Goal: Information Seeking & Learning: Learn about a topic

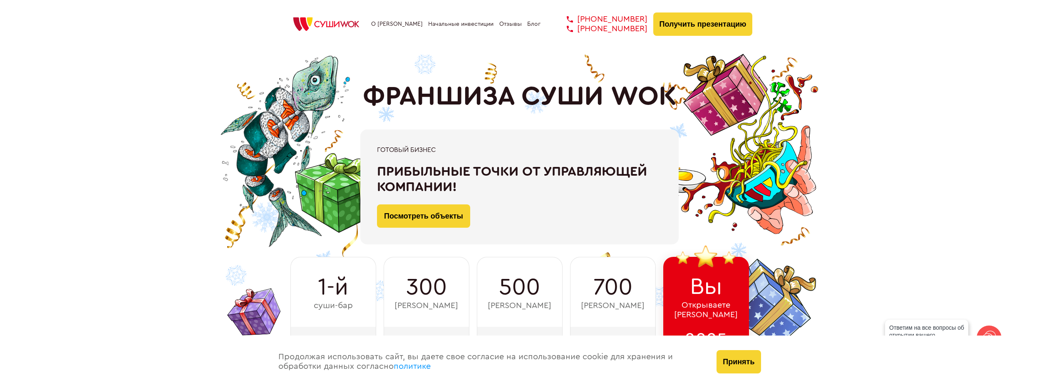
click at [508, 25] on link "Отзывы" at bounding box center [510, 24] width 22 height 7
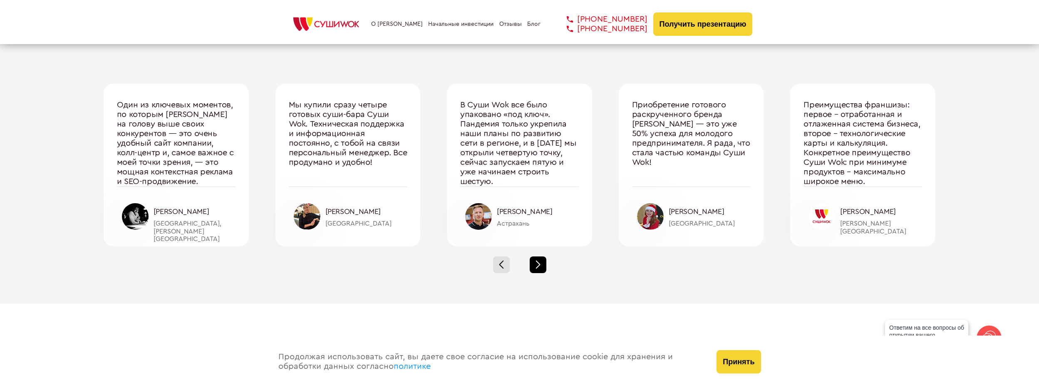
click at [540, 260] on div at bounding box center [538, 264] width 17 height 17
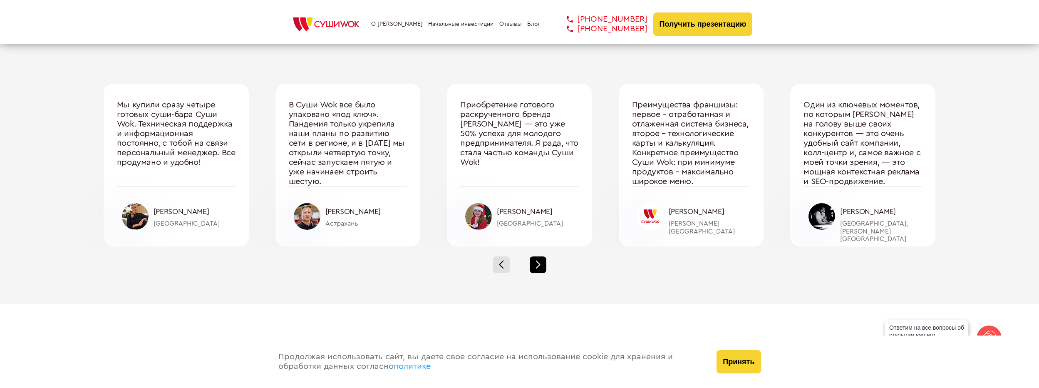
click at [539, 260] on div at bounding box center [538, 264] width 17 height 17
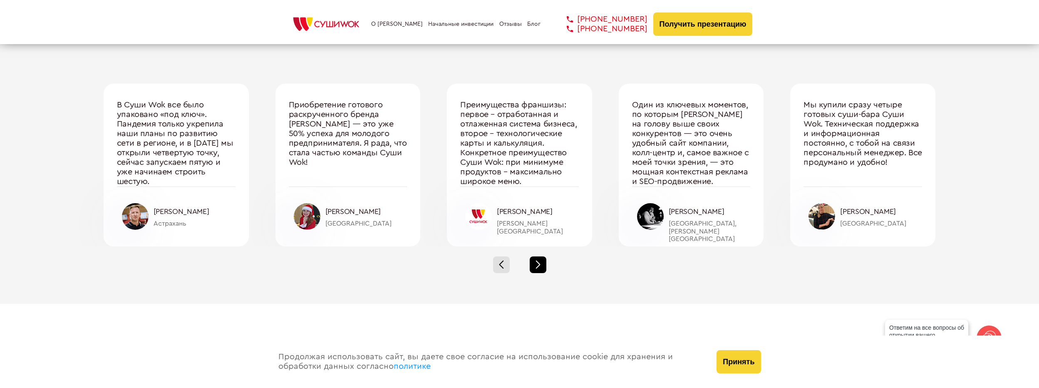
click at [539, 260] on div at bounding box center [538, 264] width 17 height 17
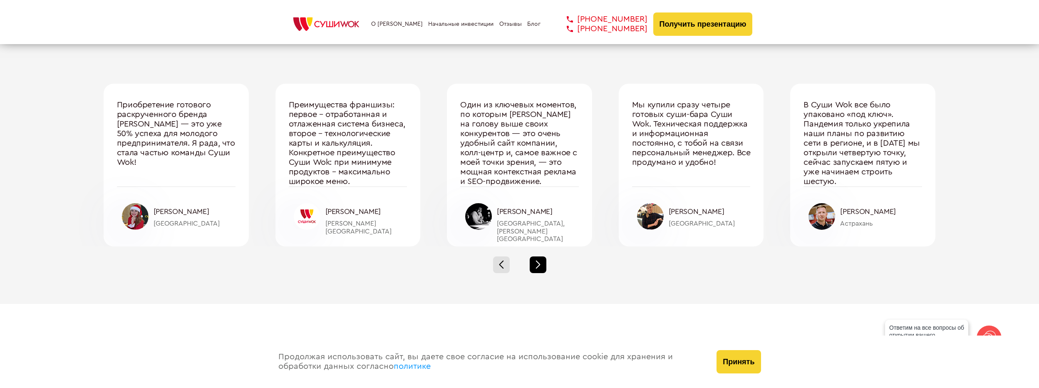
click at [539, 260] on div at bounding box center [538, 264] width 17 height 17
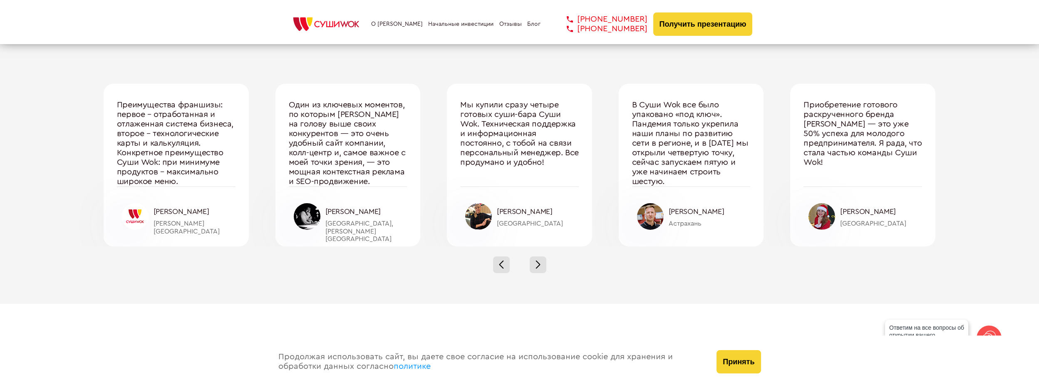
click at [480, 218] on div at bounding box center [478, 216] width 27 height 27
click at [541, 260] on div at bounding box center [538, 264] width 17 height 17
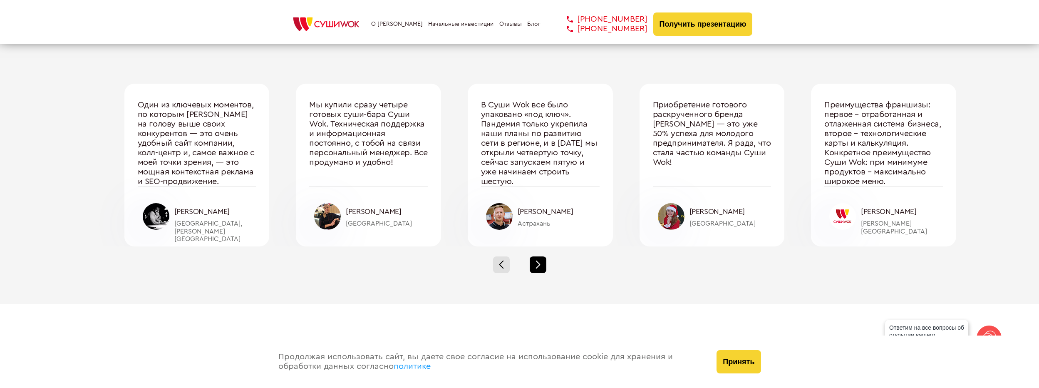
click at [541, 260] on div at bounding box center [538, 264] width 17 height 17
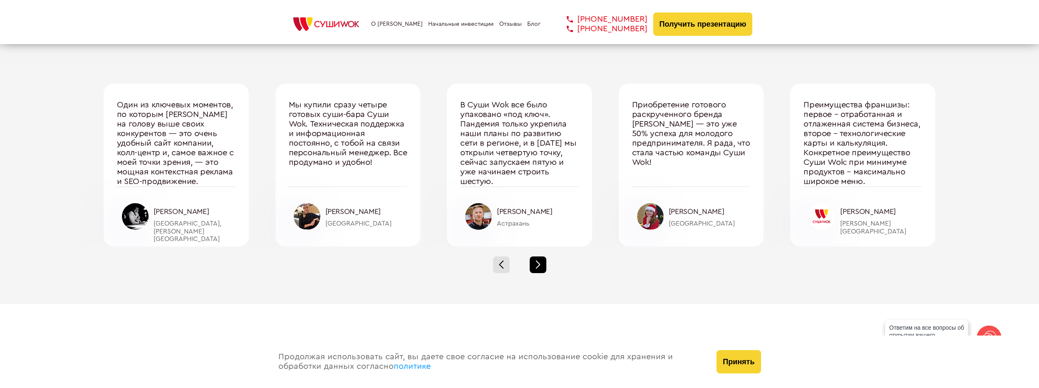
click at [541, 260] on div at bounding box center [538, 264] width 17 height 17
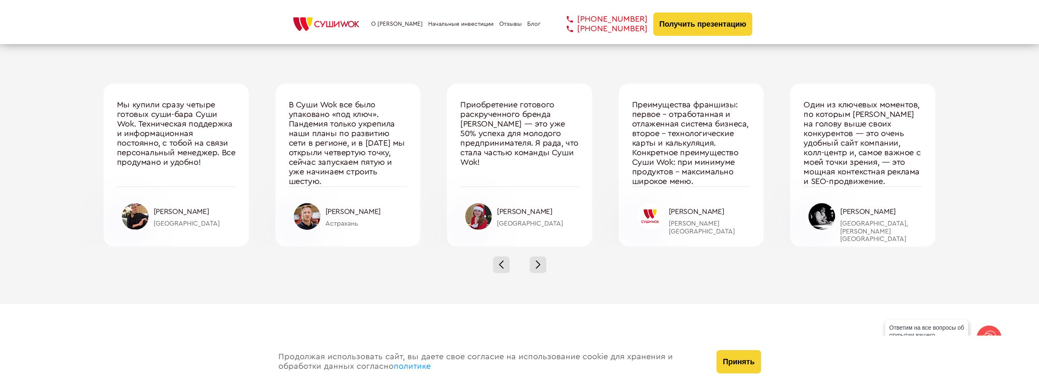
click at [530, 24] on link "Блог" at bounding box center [533, 24] width 13 height 7
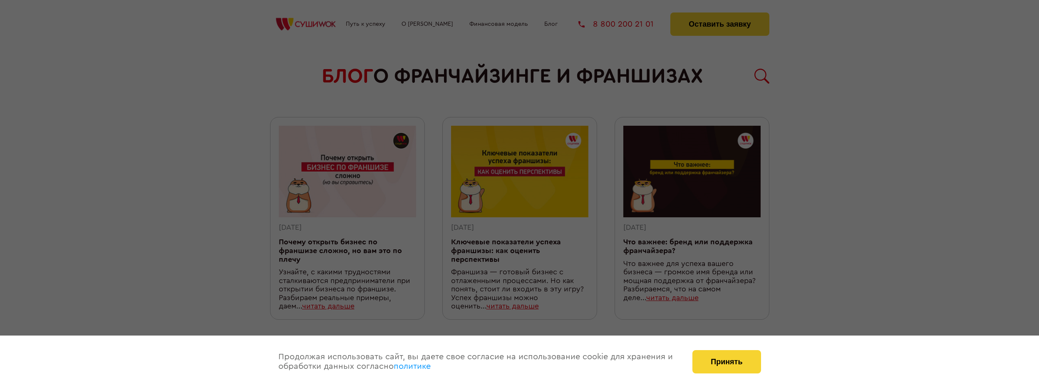
click at [894, 156] on div at bounding box center [519, 194] width 1039 height 388
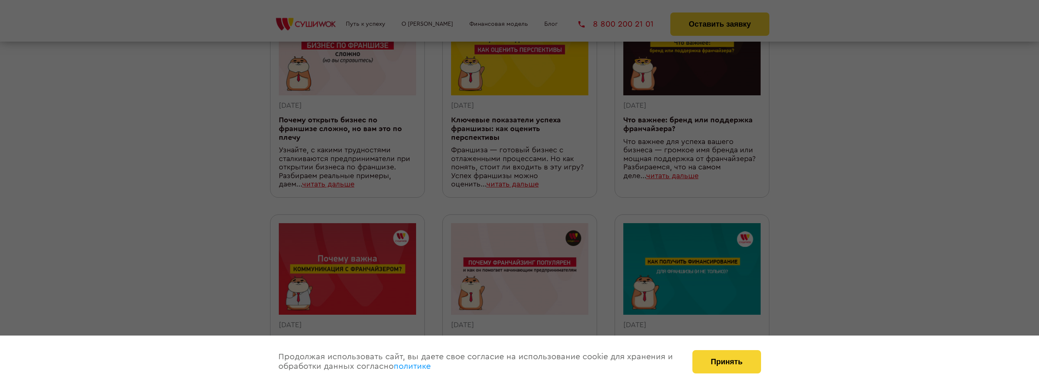
scroll to position [125, 0]
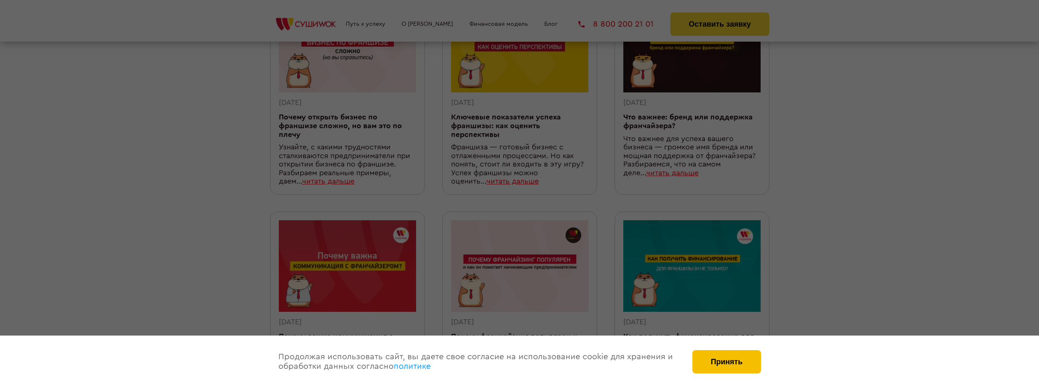
click at [738, 364] on button "Принять" at bounding box center [726, 361] width 68 height 23
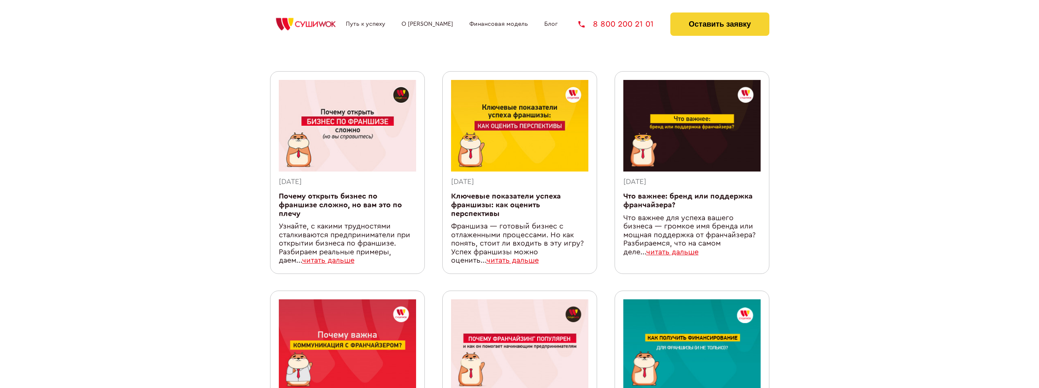
scroll to position [0, 0]
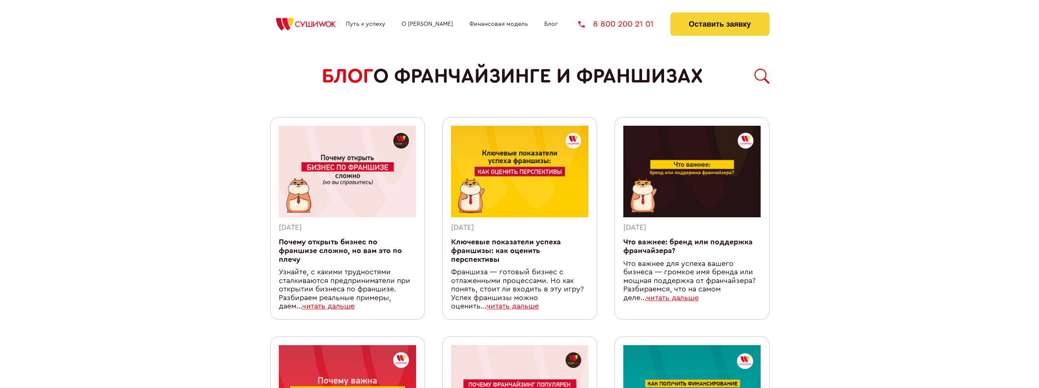
click at [356, 25] on link "Путь к успеху" at bounding box center [366, 24] width 40 height 7
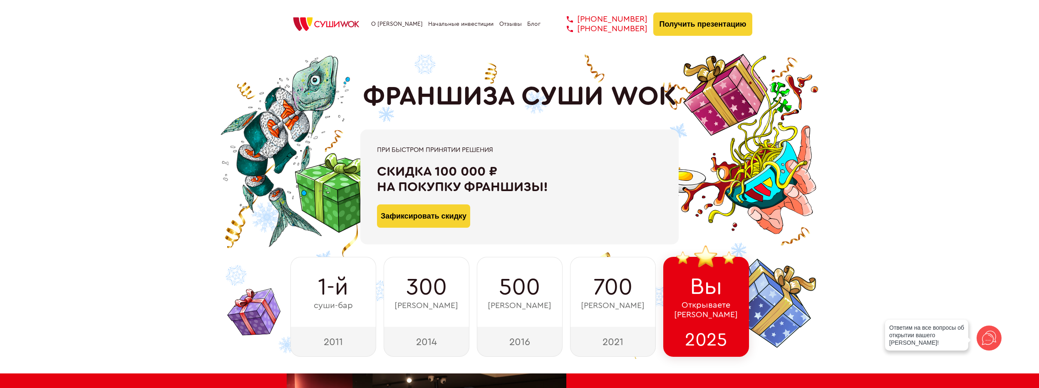
click at [337, 25] on img at bounding box center [326, 24] width 79 height 18
